Goal: Task Accomplishment & Management: Complete application form

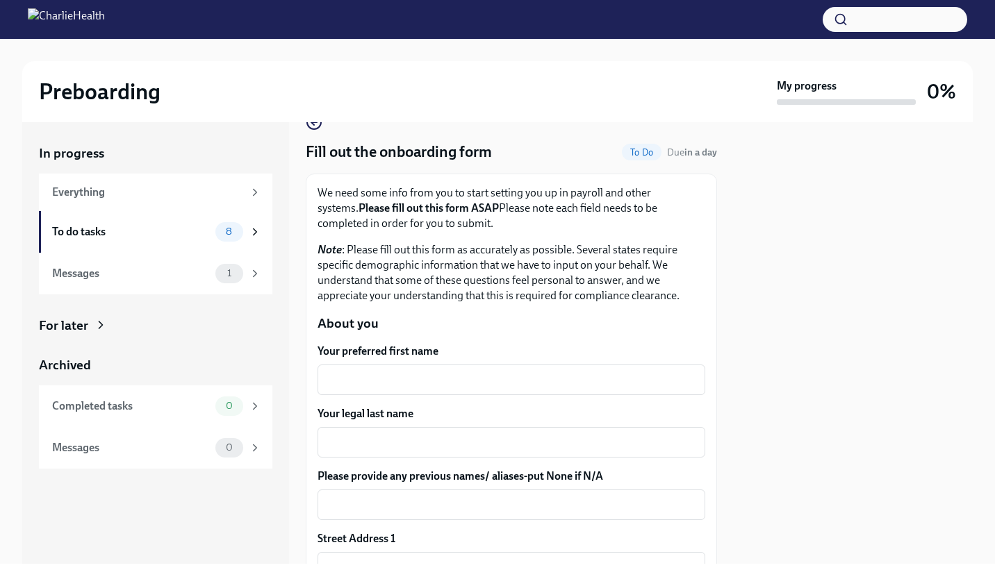
scroll to position [56, 0]
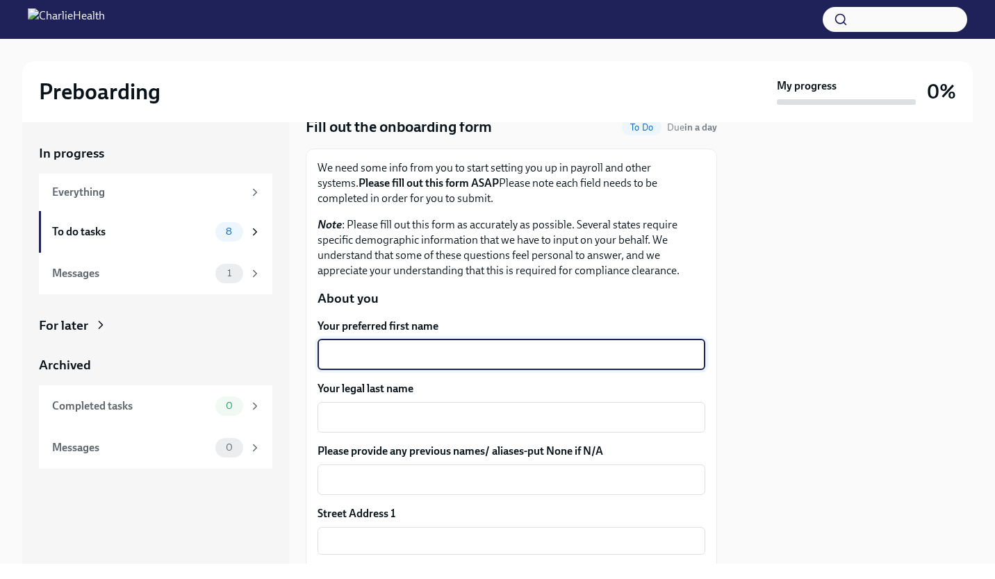
click at [480, 360] on textarea "Your preferred first name" at bounding box center [511, 355] width 371 height 17
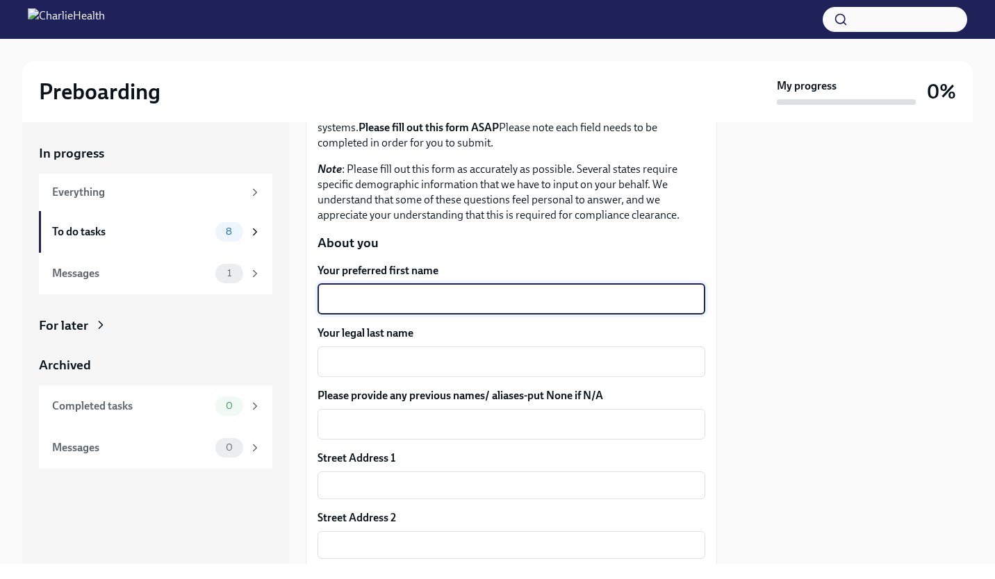
scroll to position [119, 0]
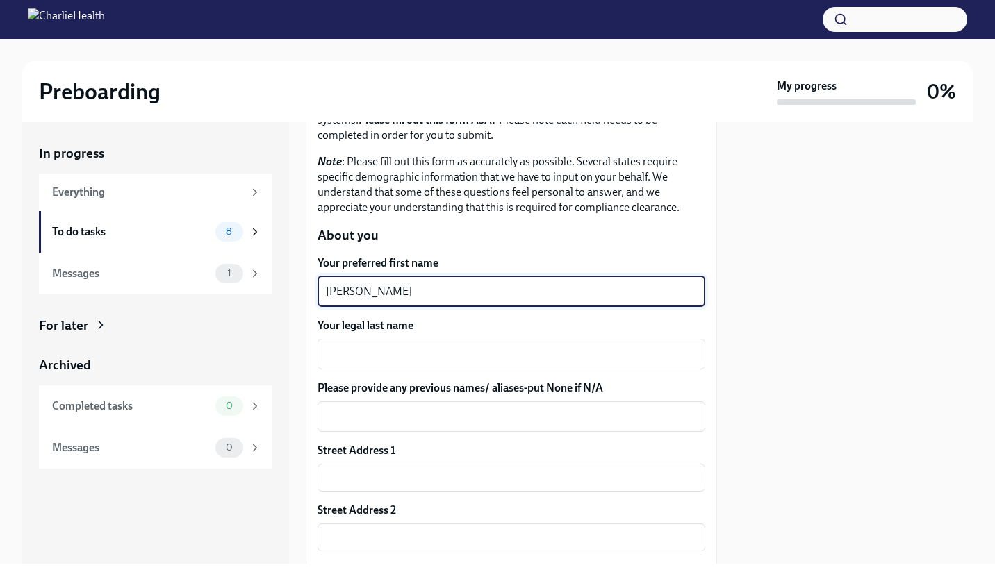
type textarea "[PERSON_NAME]"
click at [480, 360] on textarea "Your legal last name" at bounding box center [511, 354] width 371 height 17
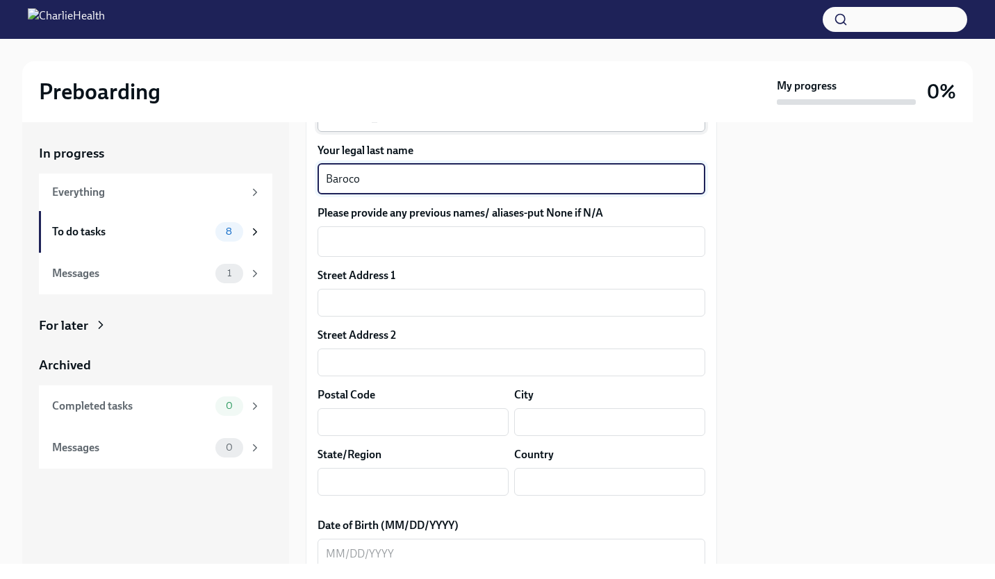
scroll to position [296, 0]
type textarea "Baroco"
click at [426, 245] on textarea "Please provide any previous names/ aliases-put None if N/A" at bounding box center [511, 239] width 371 height 17
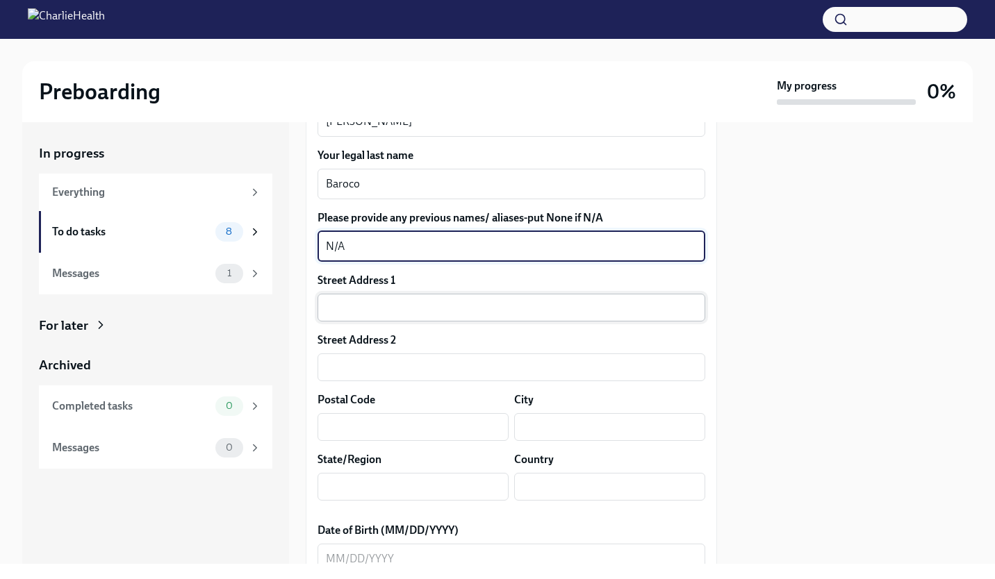
scroll to position [288, 0]
type textarea "N/A"
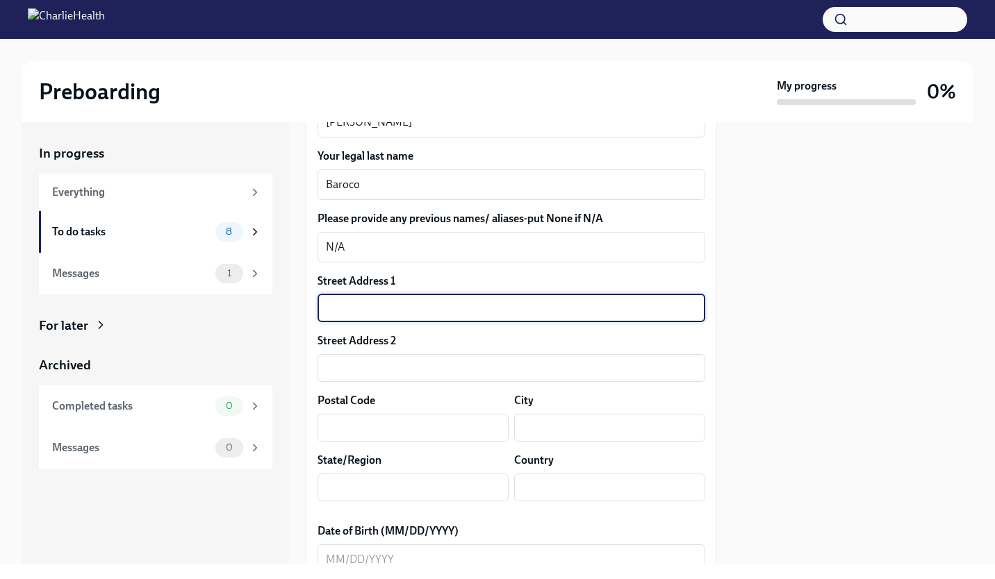
click at [390, 314] on input "text" at bounding box center [511, 309] width 388 height 28
type input "[STREET_ADDRESS]"
type input "32503"
type input "Pensacola, [GEOGRAPHIC_DATA]"
type input "FL"
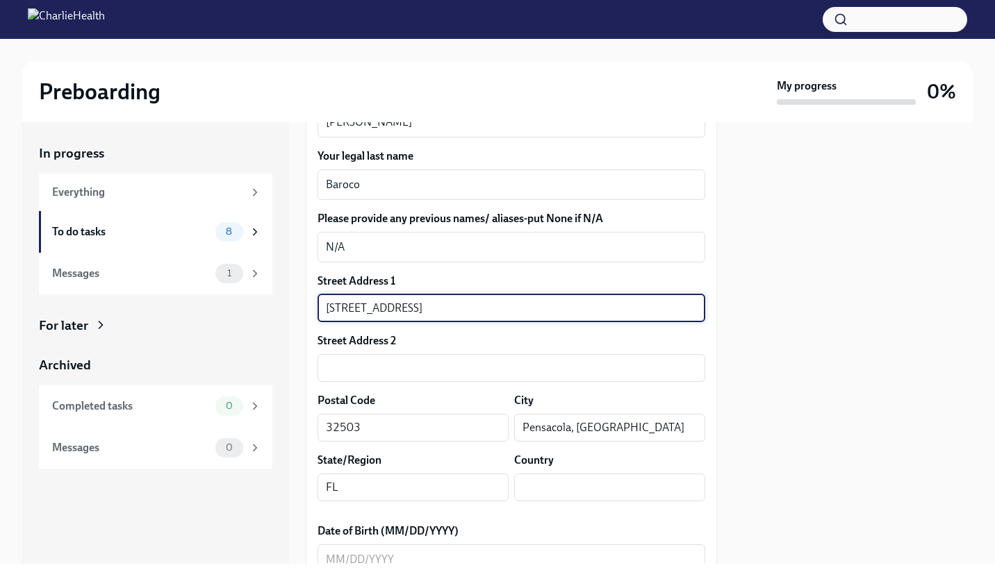
type input "US"
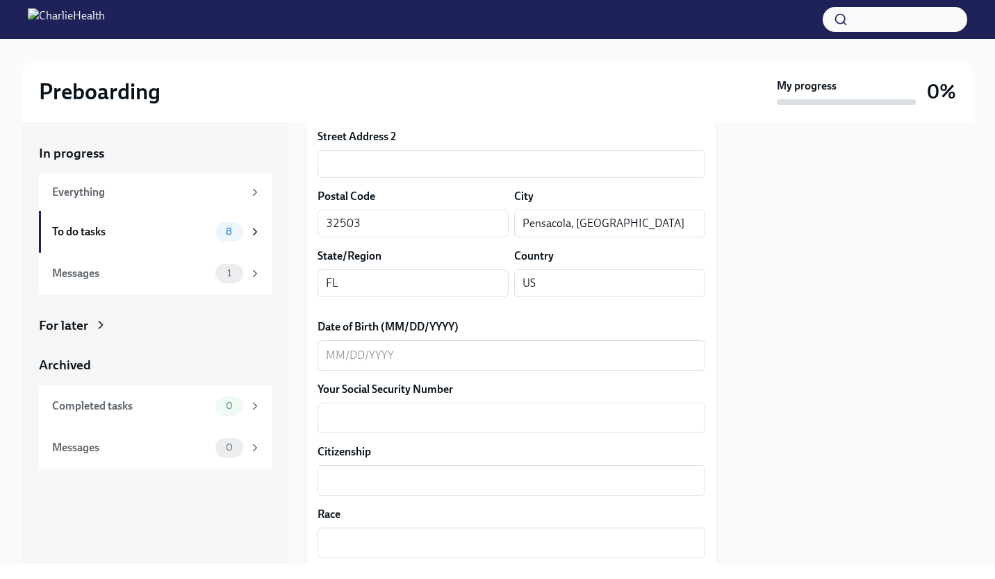
scroll to position [503, 0]
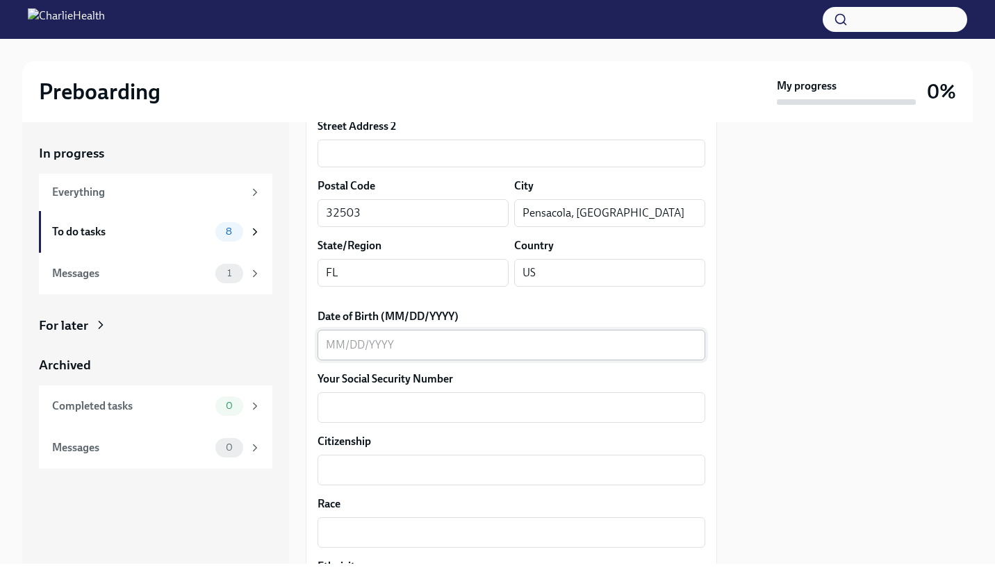
click at [397, 349] on textarea "Date of Birth (MM/DD/YYYY)" at bounding box center [511, 345] width 371 height 17
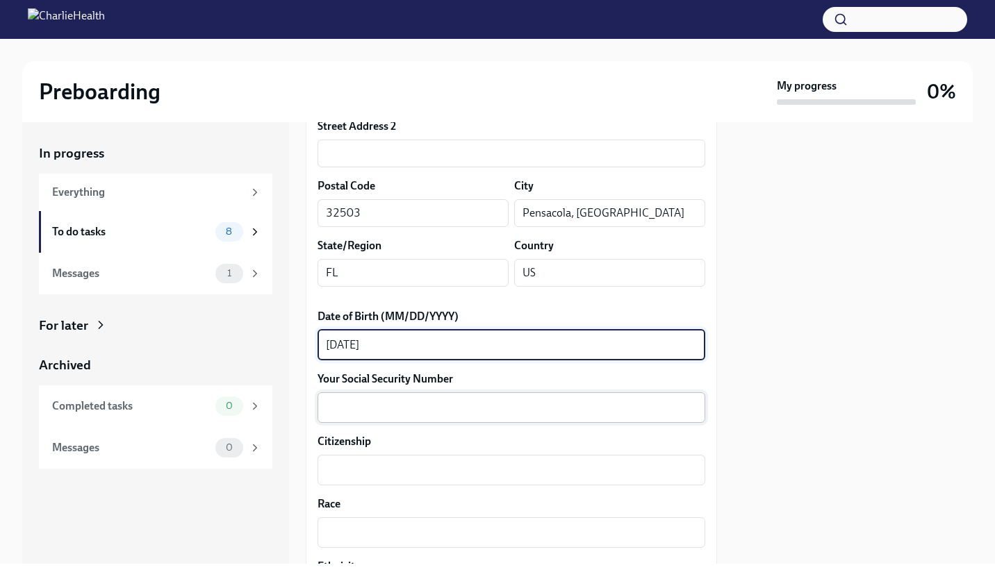
type textarea "[DATE]"
click at [361, 418] on div "x ​" at bounding box center [511, 408] width 388 height 31
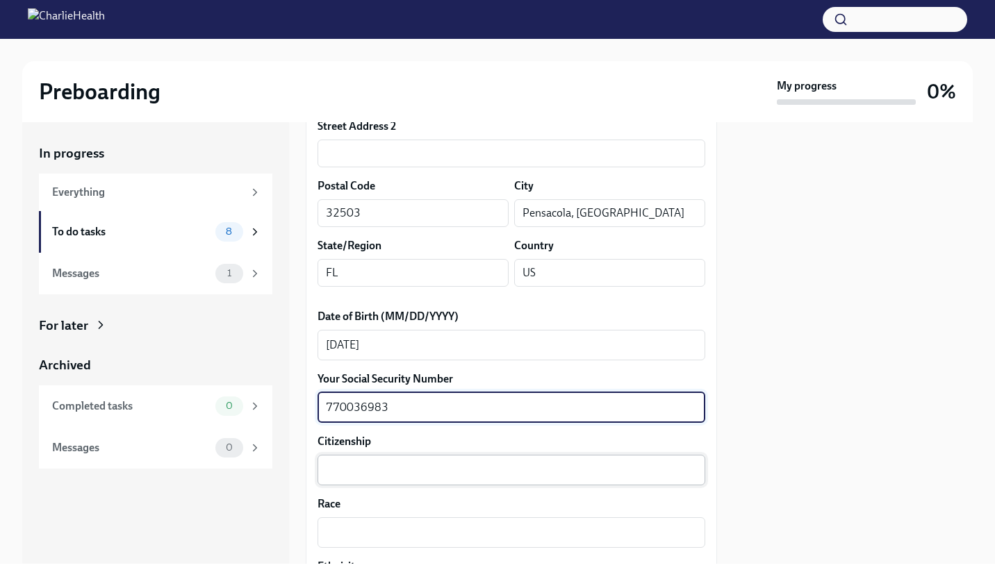
type textarea "770036983"
click at [350, 464] on textarea "Citizenship" at bounding box center [511, 470] width 371 height 17
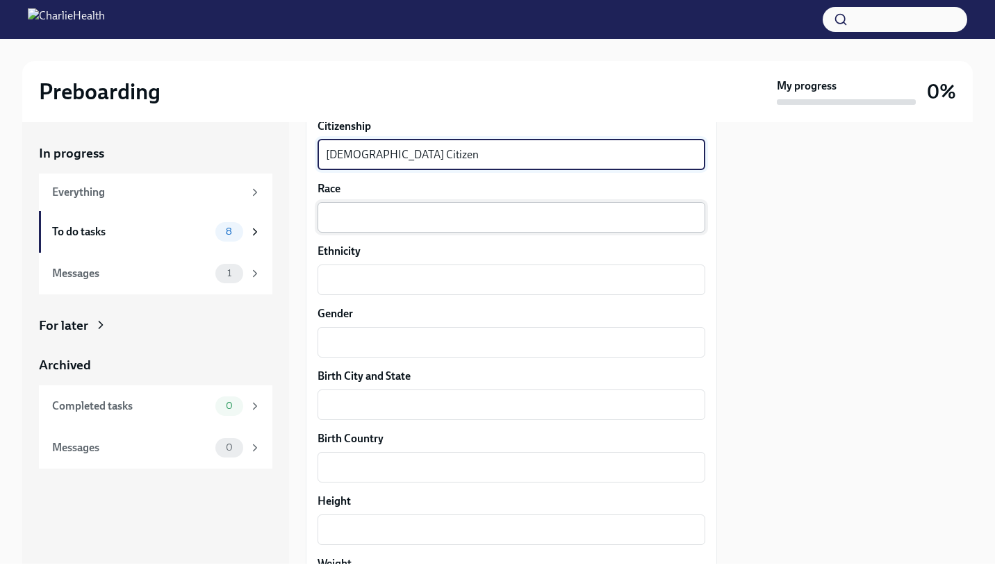
scroll to position [820, 0]
type textarea "[DEMOGRAPHIC_DATA] Citizen"
click at [365, 212] on textarea "Race" at bounding box center [511, 216] width 371 height 17
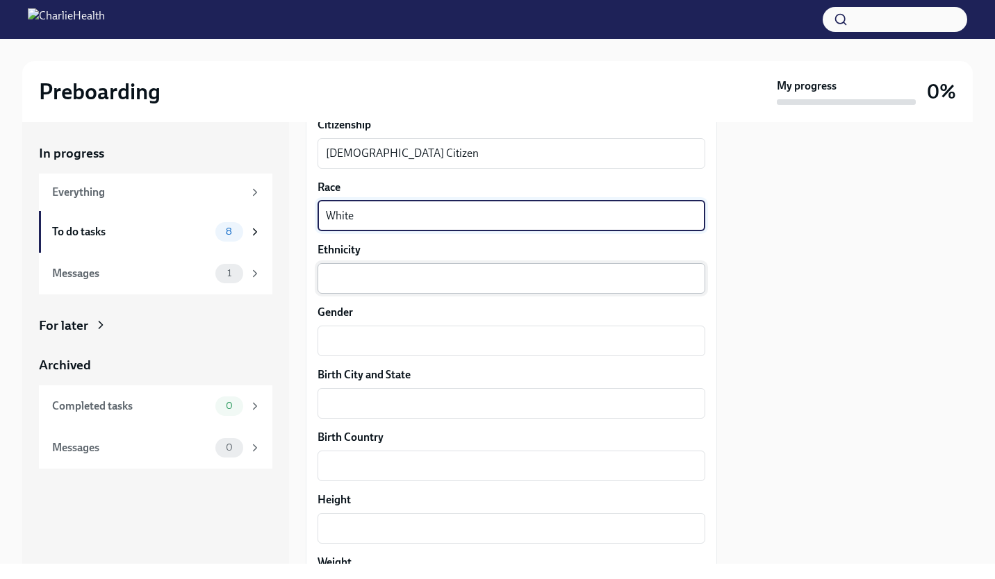
type textarea "White"
click at [342, 290] on div "x ​" at bounding box center [511, 278] width 388 height 31
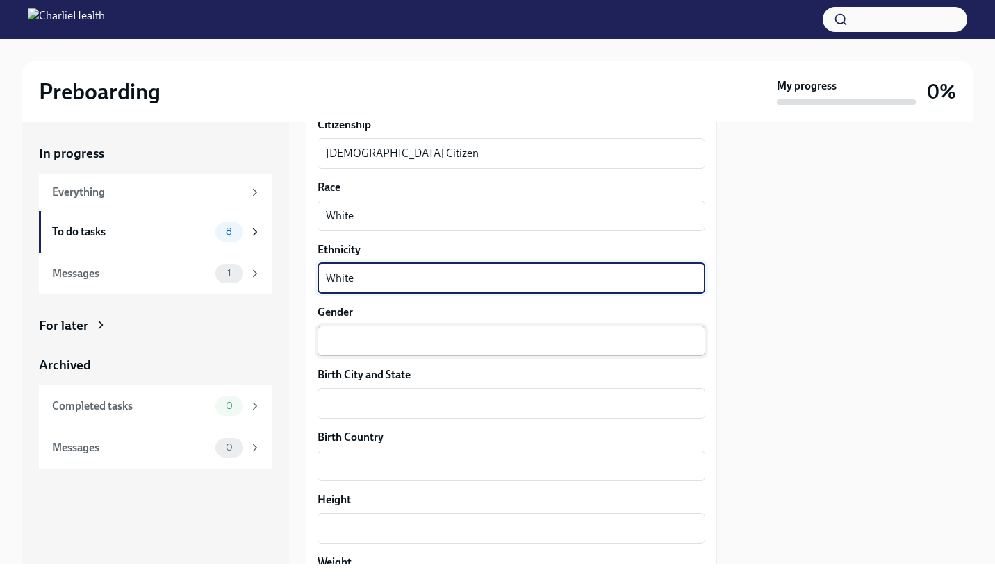
type textarea "White"
click at [337, 342] on textarea "Gender" at bounding box center [511, 341] width 371 height 17
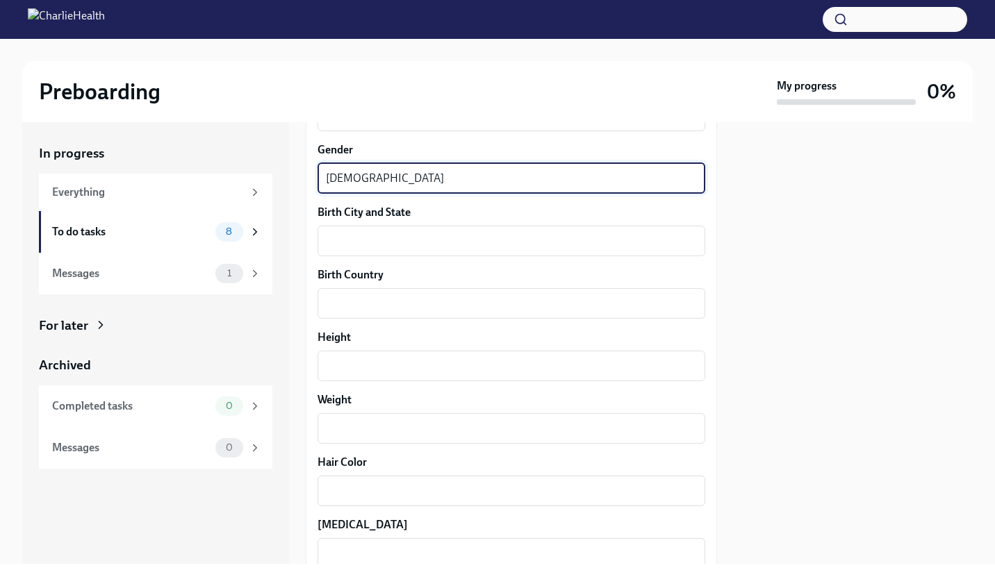
scroll to position [983, 0]
type textarea "[DEMOGRAPHIC_DATA]"
click at [347, 236] on textarea "Birth City and State" at bounding box center [511, 240] width 371 height 17
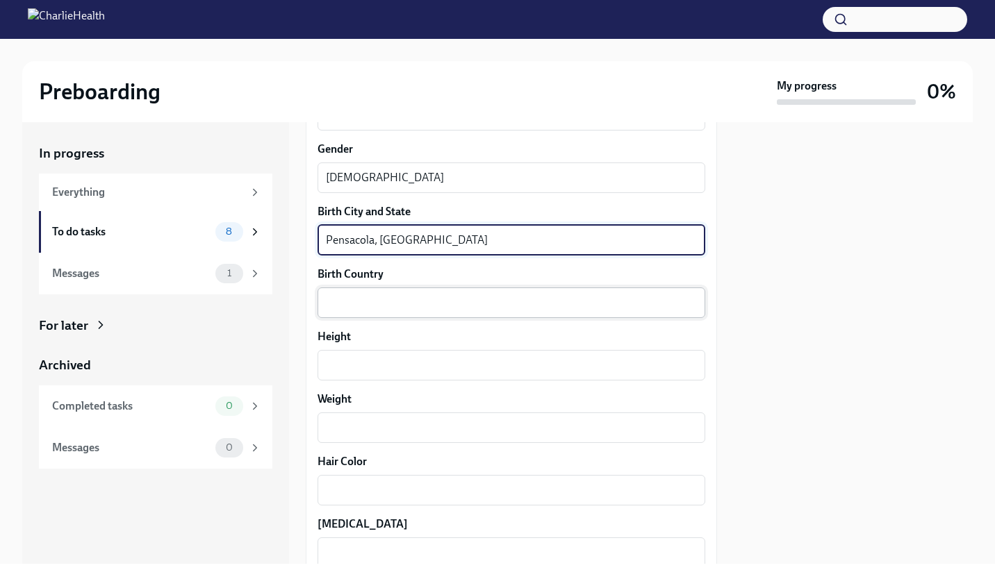
type textarea "Pensacola, [GEOGRAPHIC_DATA]"
click at [340, 306] on textarea "Birth Country" at bounding box center [511, 303] width 371 height 17
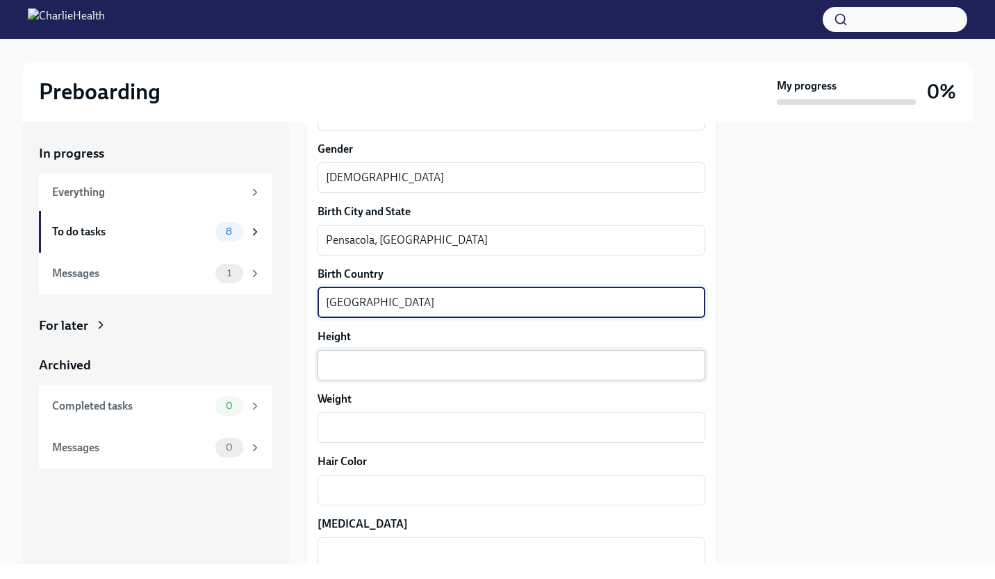
type textarea "[GEOGRAPHIC_DATA]"
click at [353, 372] on textarea "Height" at bounding box center [511, 365] width 371 height 17
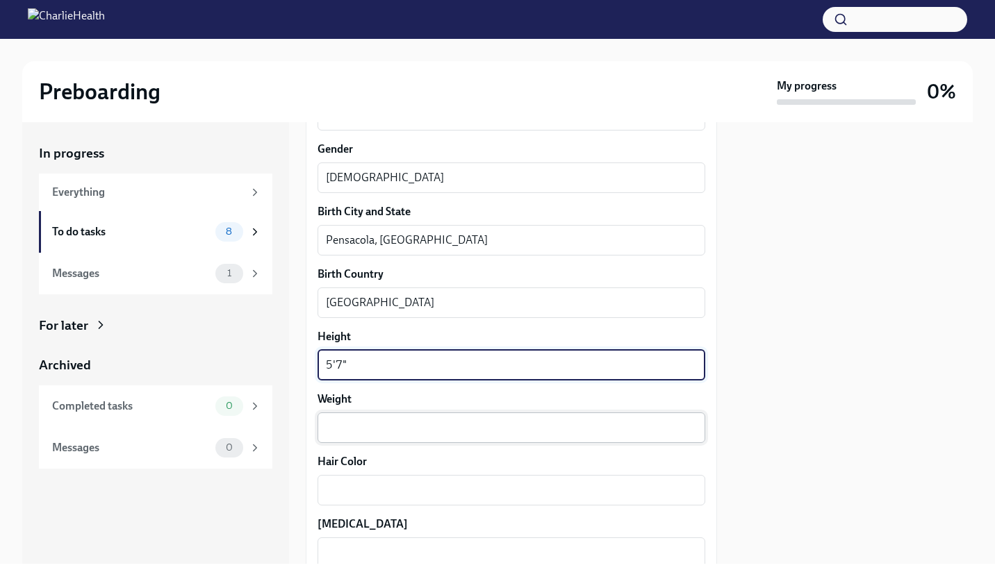
type textarea "5'7""
click at [345, 428] on textarea "Weight" at bounding box center [511, 428] width 371 height 17
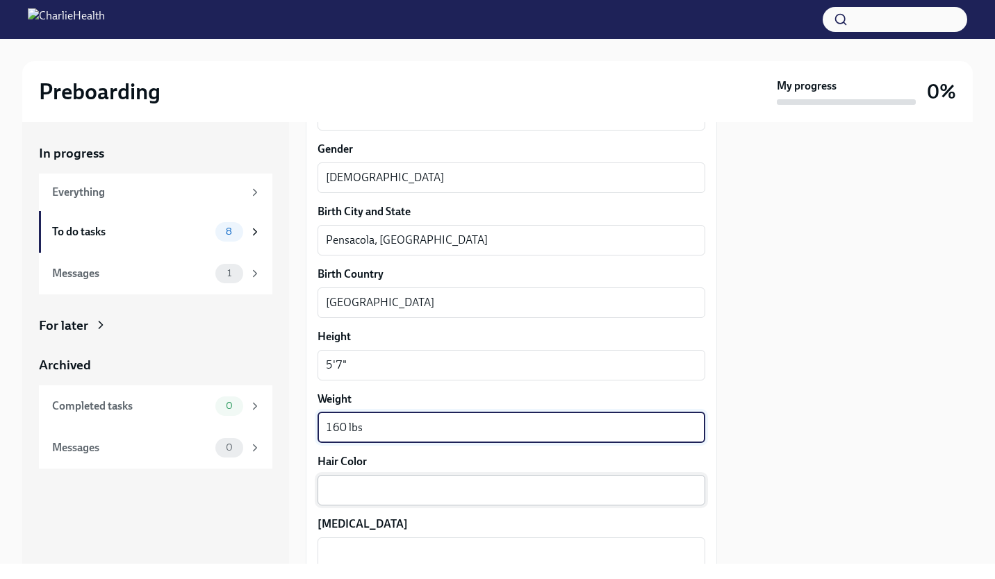
type textarea "160 lbs"
click at [336, 490] on textarea "Hair Color" at bounding box center [511, 490] width 371 height 17
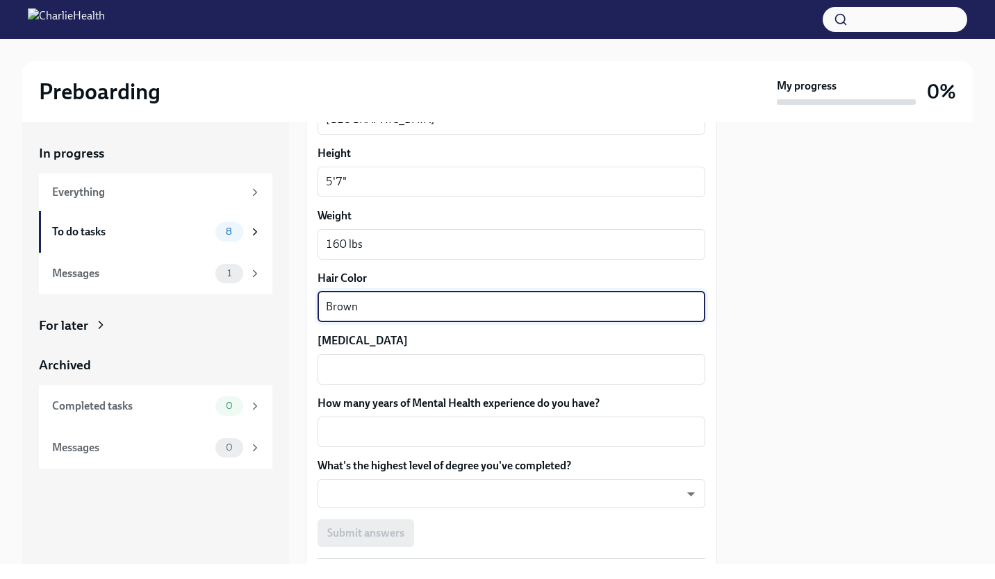
scroll to position [1168, 0]
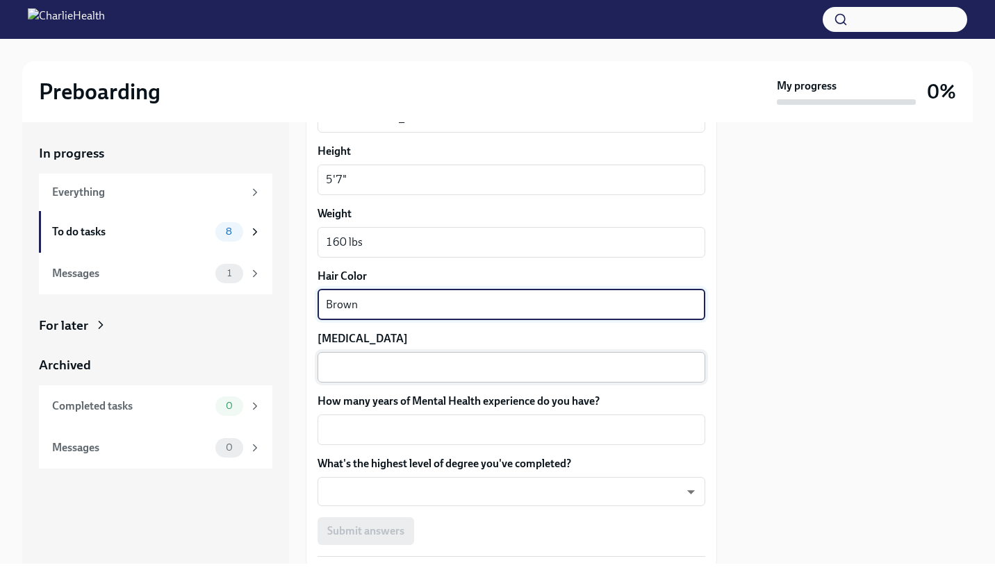
type textarea "Brown"
click at [347, 366] on textarea "[MEDICAL_DATA]" at bounding box center [511, 367] width 371 height 17
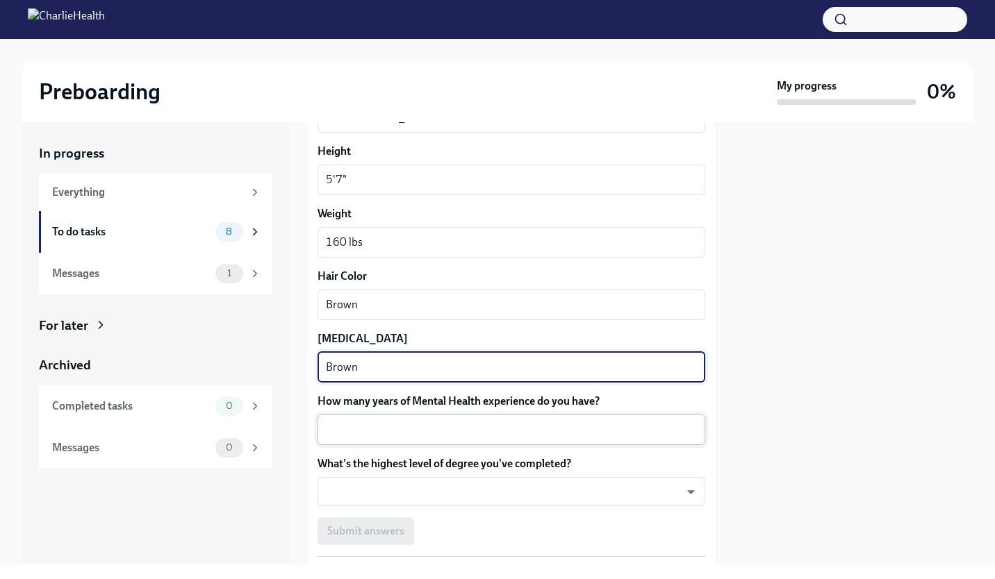
type textarea "Brown"
click at [365, 420] on div "x ​" at bounding box center [511, 430] width 388 height 31
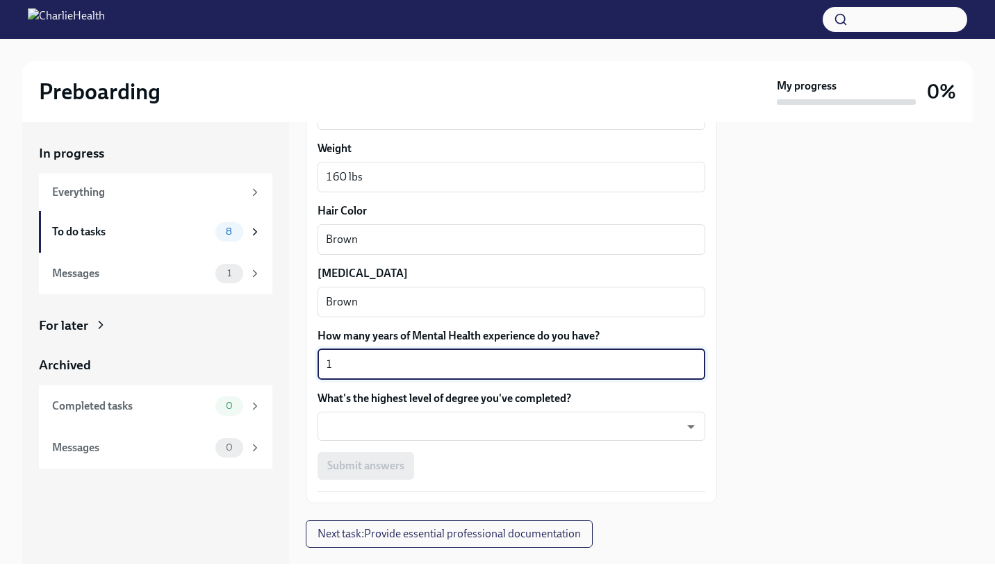
scroll to position [1262, 0]
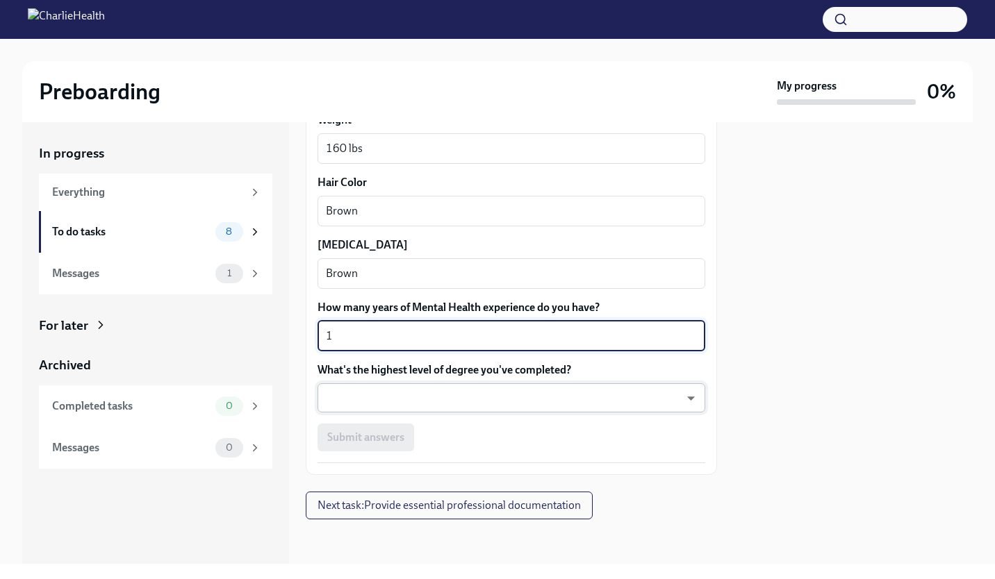
type textarea "1"
click at [368, 406] on body "Preboarding My progress 0% In progress Everything To do tasks 8 Messages 1 For …" at bounding box center [497, 289] width 995 height 579
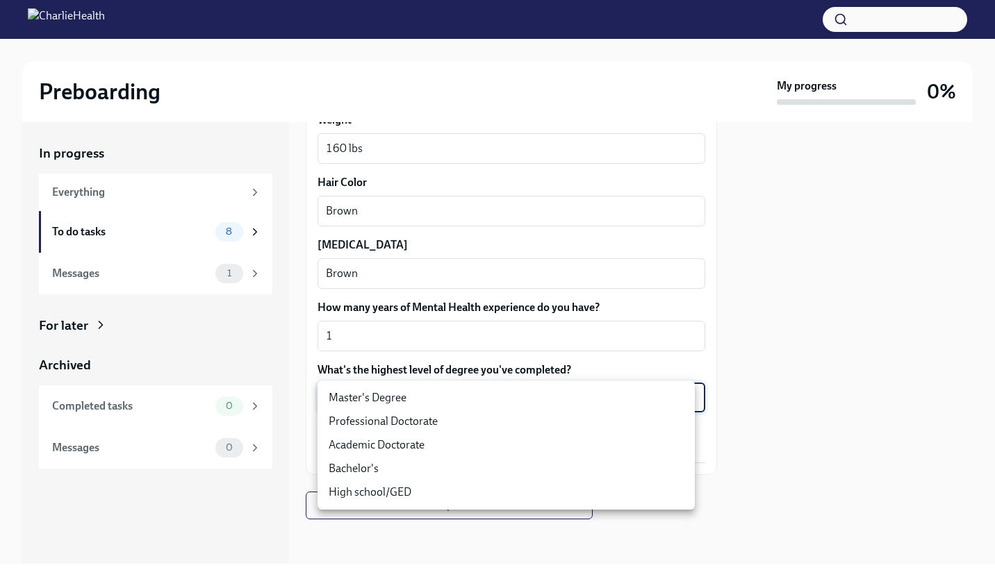
click at [364, 404] on li "Master's Degree" at bounding box center [505, 398] width 377 height 24
type input "2vBr-ghkD"
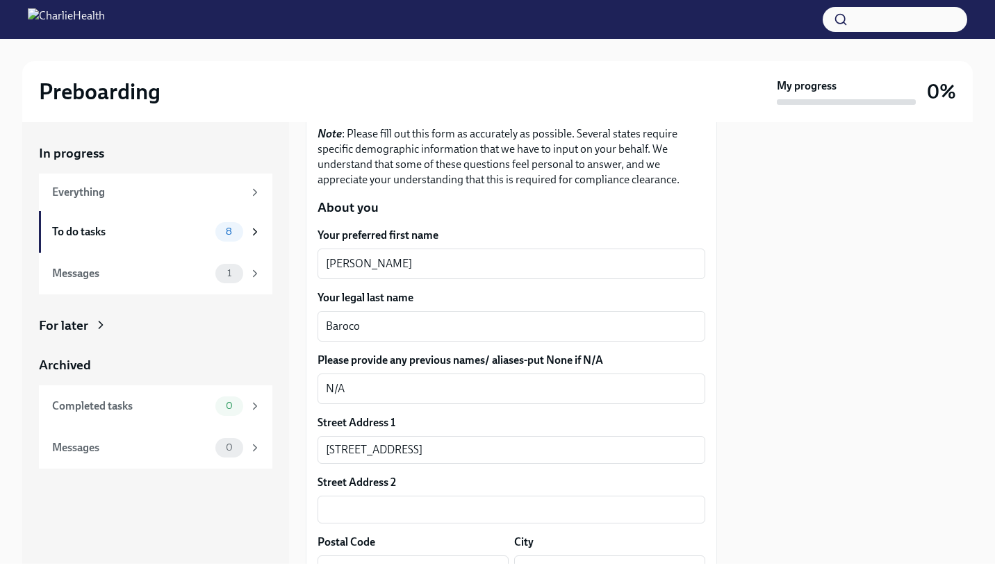
scroll to position [0, 0]
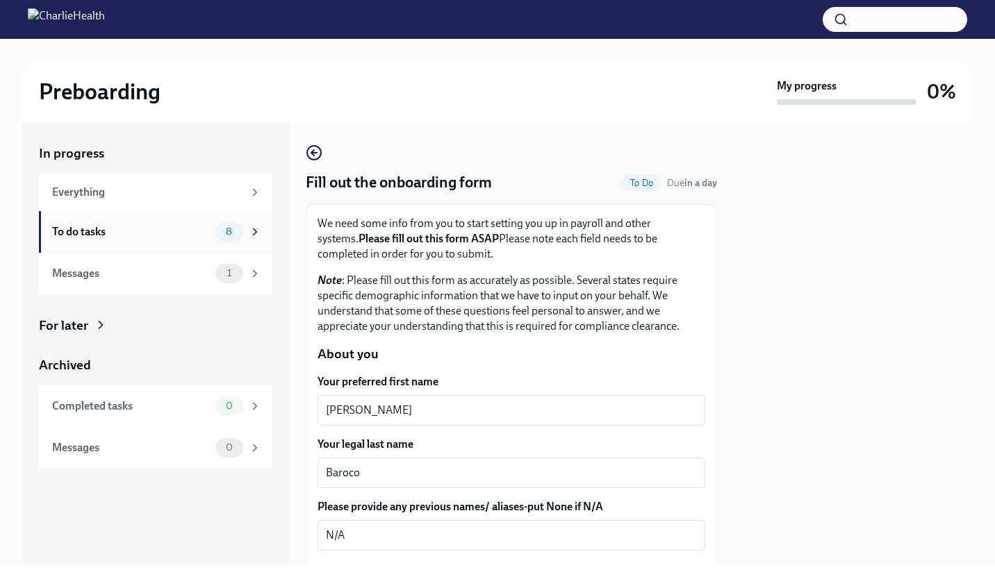
click at [258, 233] on icon at bounding box center [255, 232] width 13 height 13
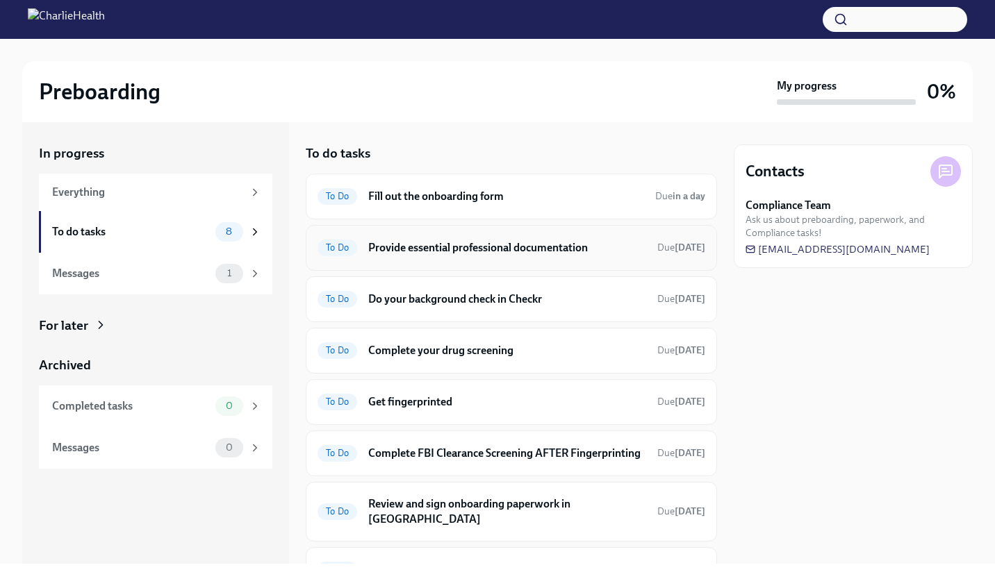
click at [457, 245] on h6 "Provide essential professional documentation" at bounding box center [507, 247] width 278 height 15
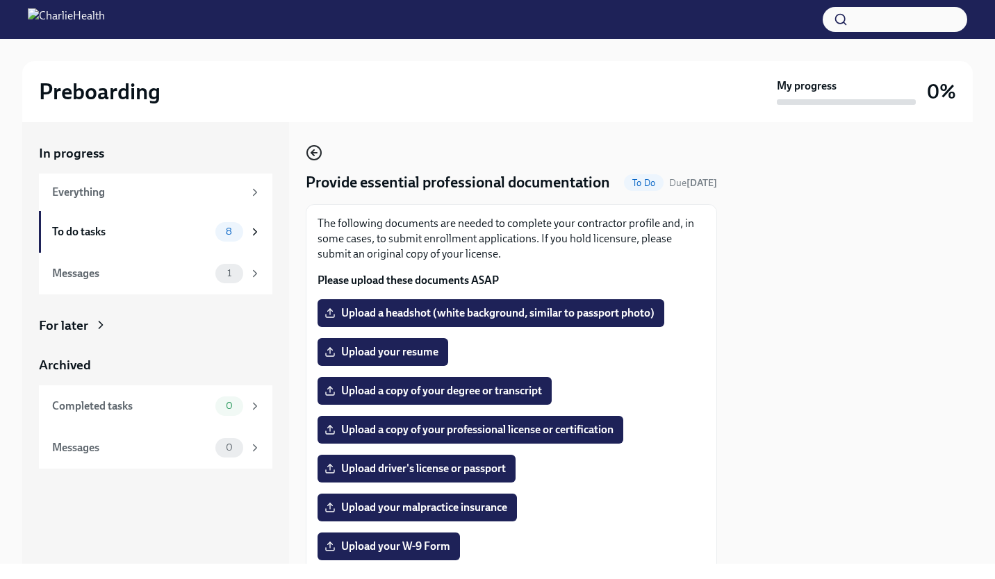
click at [313, 156] on icon "button" at bounding box center [312, 153] width 3 height 6
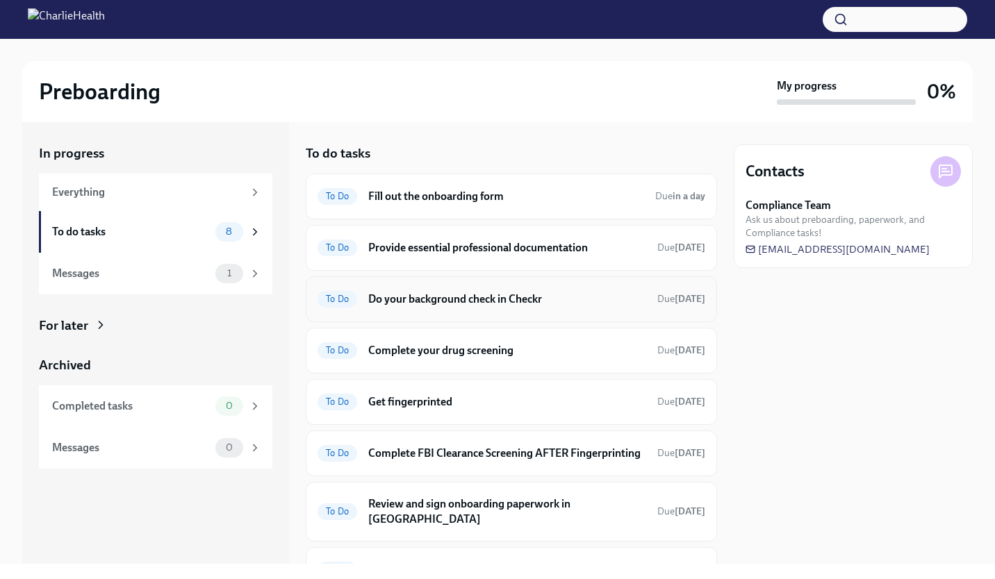
click at [502, 306] on h6 "Do your background check in Checkr" at bounding box center [507, 299] width 278 height 15
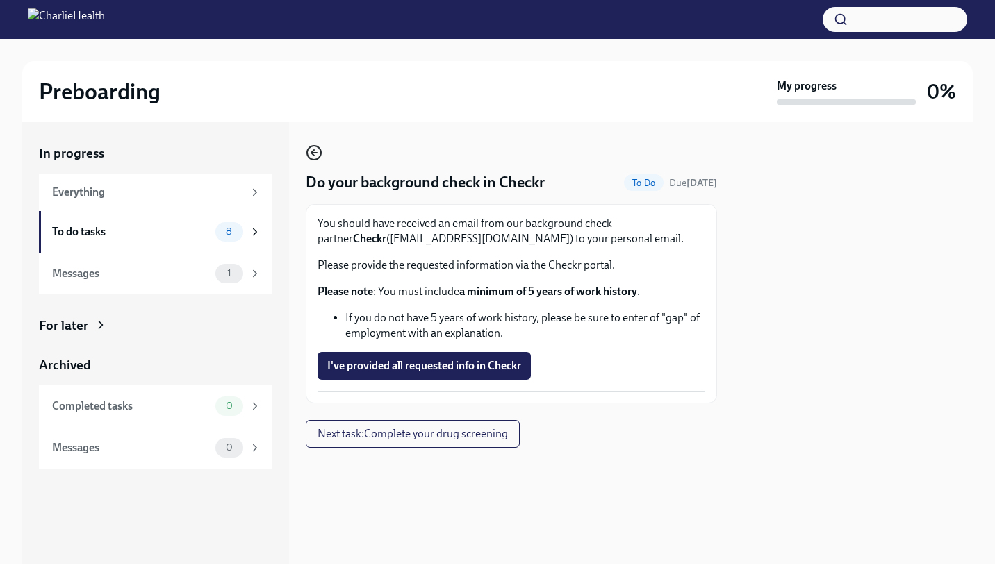
click at [315, 157] on icon "button" at bounding box center [314, 152] width 17 height 17
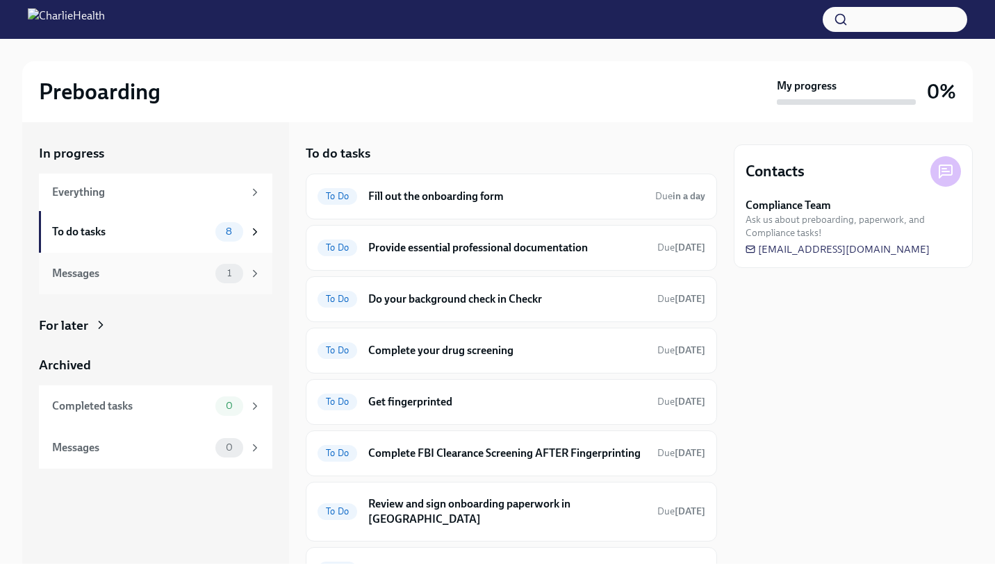
click at [217, 270] on div "1" at bounding box center [229, 273] width 28 height 19
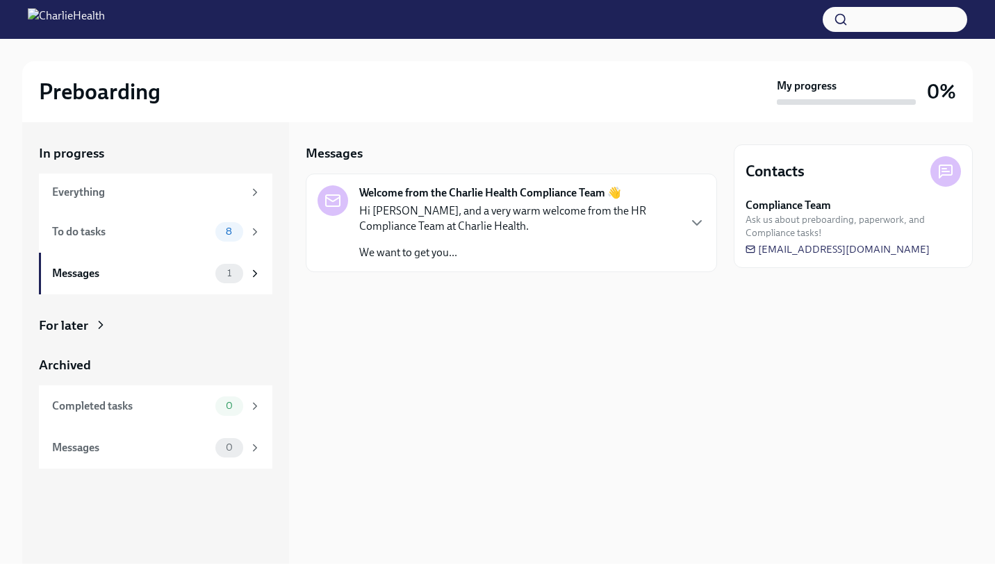
click at [579, 240] on div "Hi [PERSON_NAME], and a very warm welcome from the HR Compliance Team at Charli…" at bounding box center [518, 232] width 318 height 57
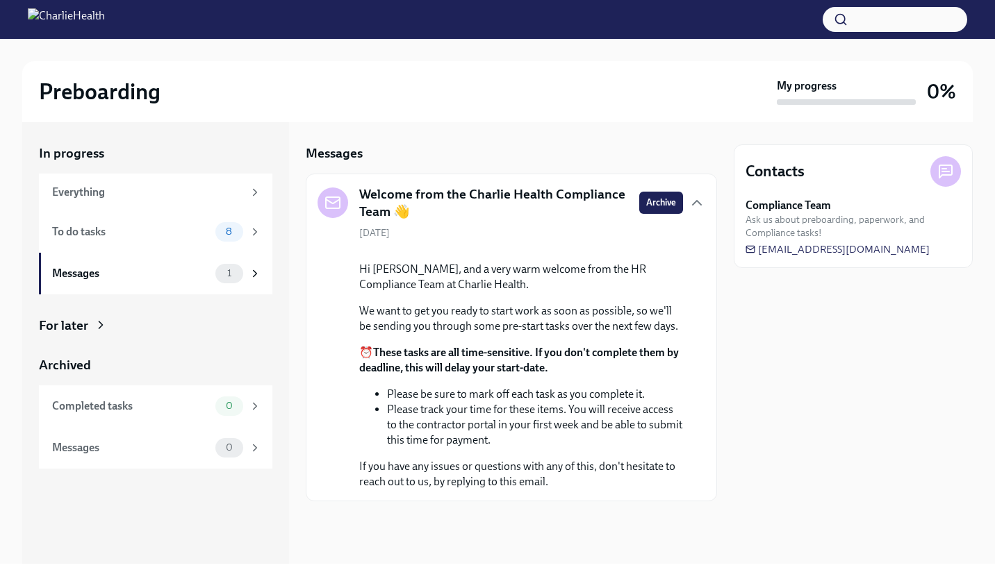
scroll to position [87, 0]
click at [172, 231] on div "To do tasks" at bounding box center [131, 231] width 158 height 15
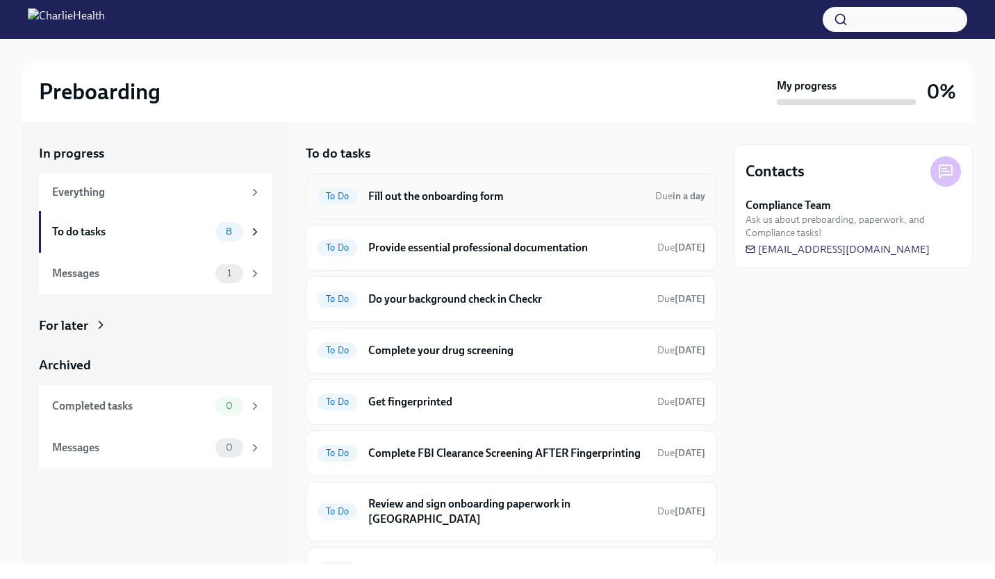
click at [444, 217] on div "To Do Fill out the onboarding form Due in a day" at bounding box center [511, 197] width 411 height 46
click at [431, 192] on h6 "Fill out the onboarding form" at bounding box center [506, 196] width 276 height 15
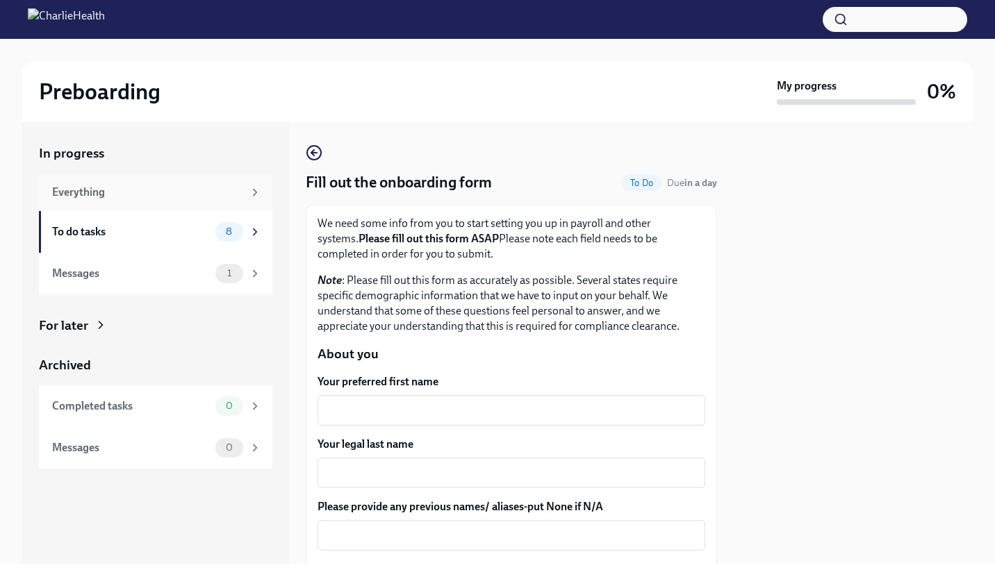
click at [242, 192] on div "Everything" at bounding box center [147, 192] width 191 height 15
